Goal: Information Seeking & Learning: Find specific fact

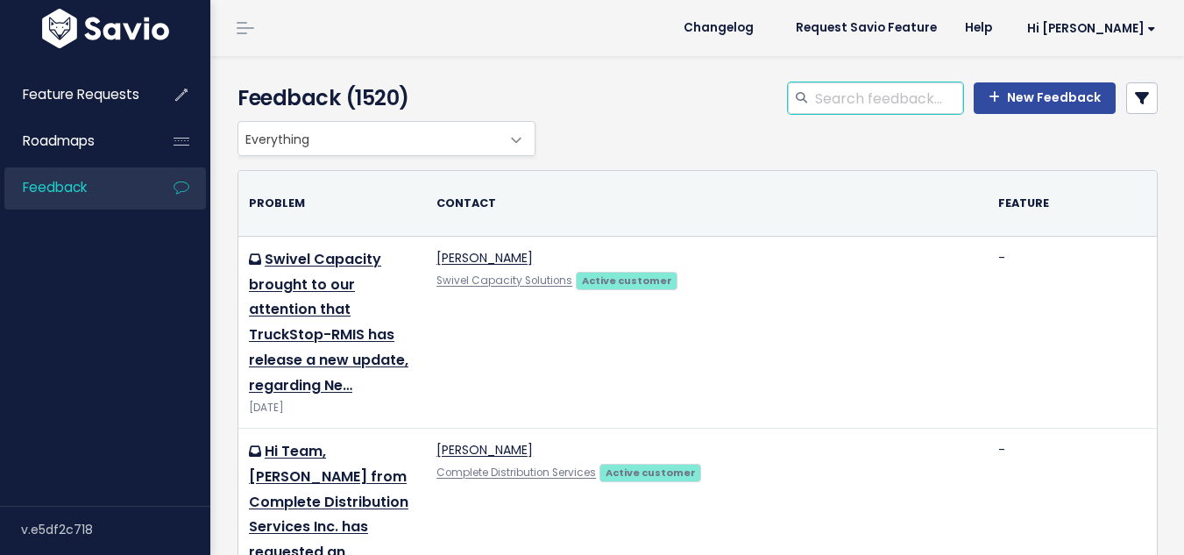
click at [861, 98] on input "search" at bounding box center [888, 98] width 150 height 32
type input "roadsync"
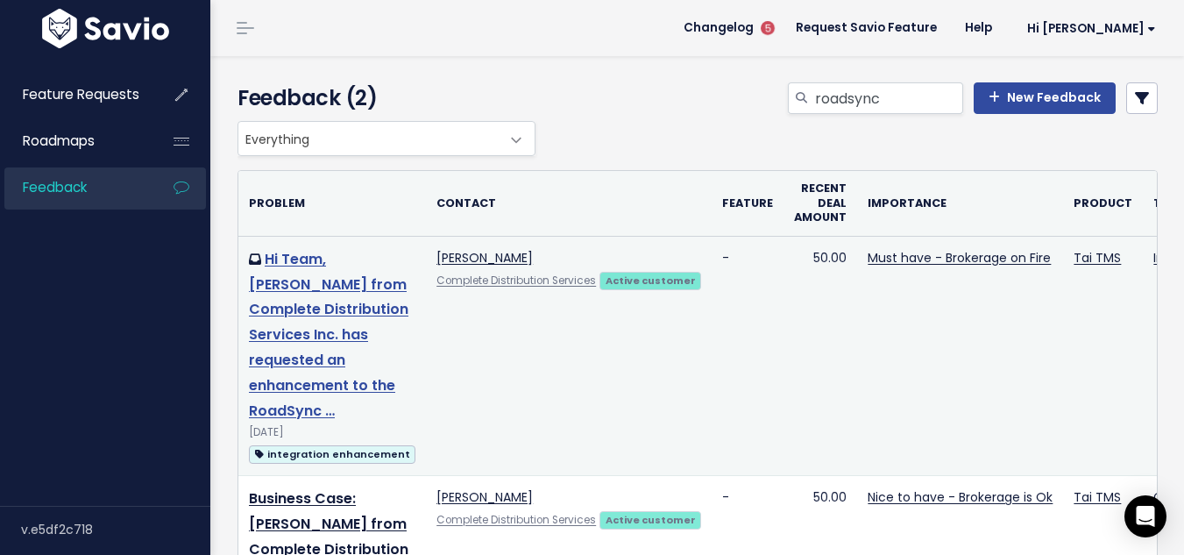
click at [307, 307] on link "Hi Team, [PERSON_NAME] from Complete Distribution Services Inc. has requested a…" at bounding box center [328, 335] width 159 height 172
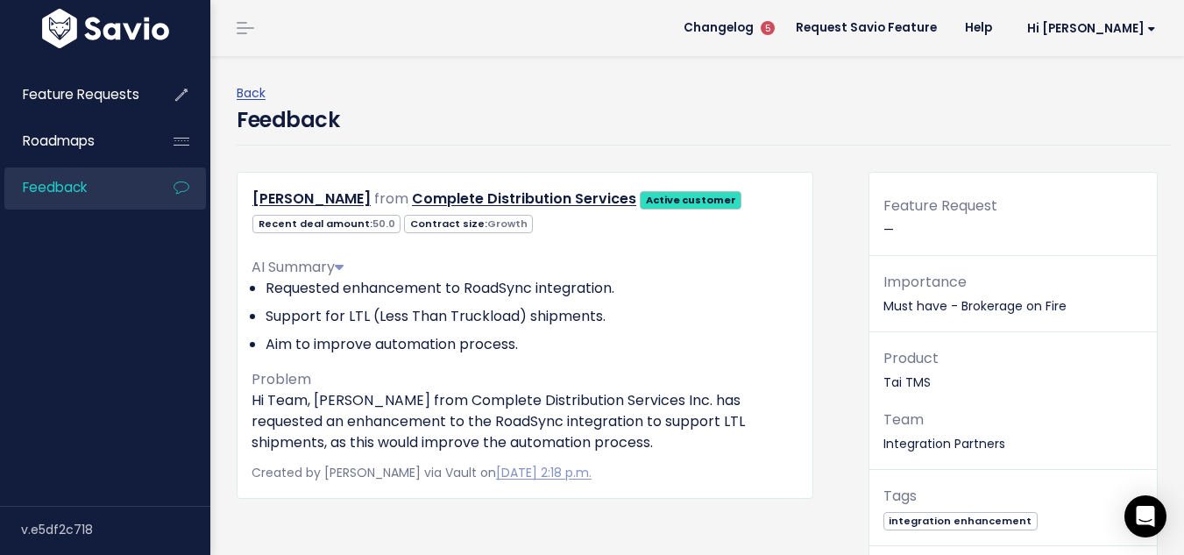
click at [804, 84] on div "Back" at bounding box center [704, 93] width 934 height 22
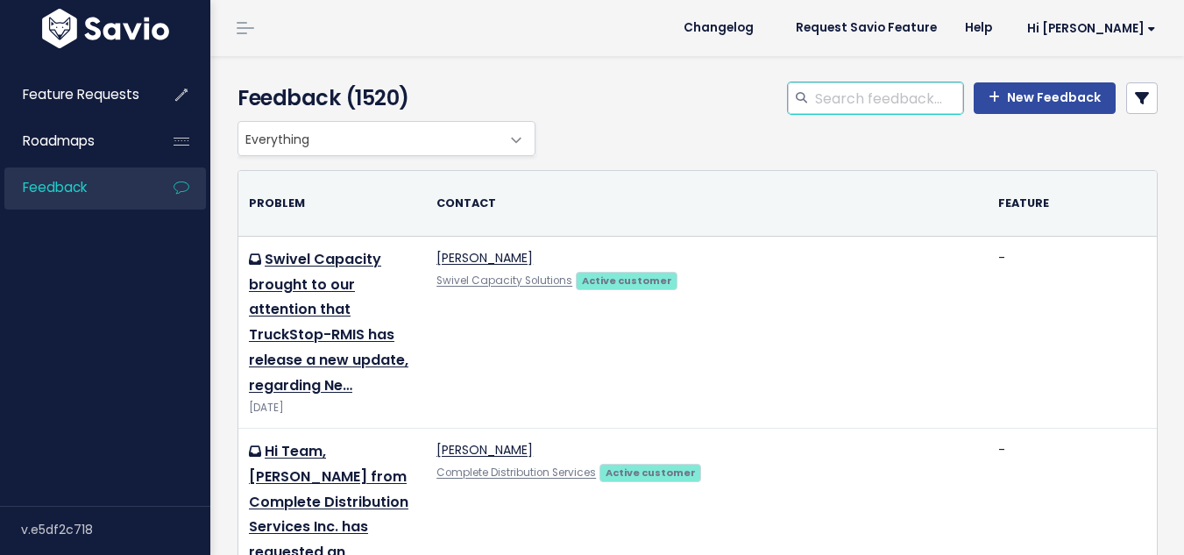
click at [853, 100] on input "search" at bounding box center [888, 98] width 150 height 32
paste input "2458954"
type input "2458954"
